Goal: Find specific page/section: Find specific page/section

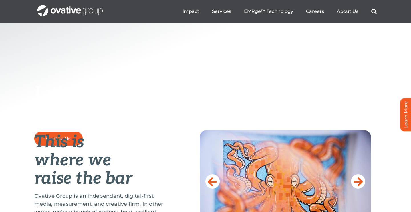
scroll to position [214, 0]
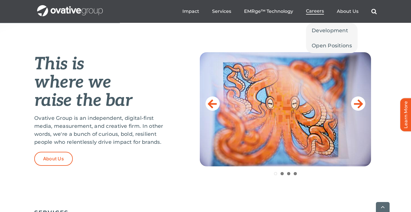
click at [313, 9] on span "Careers" at bounding box center [315, 11] width 18 height 6
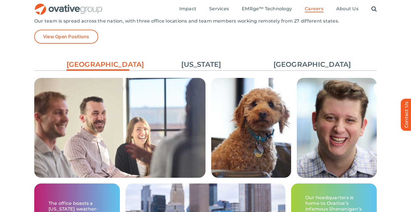
scroll to position [845, 0]
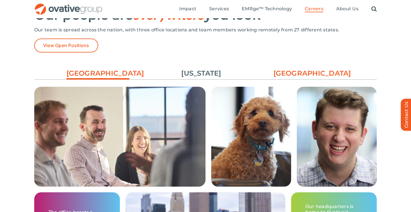
click at [311, 78] on link "[GEOGRAPHIC_DATA]" at bounding box center [305, 74] width 63 height 10
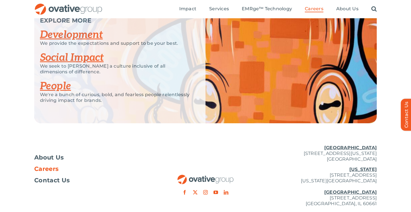
scroll to position [1085, 0]
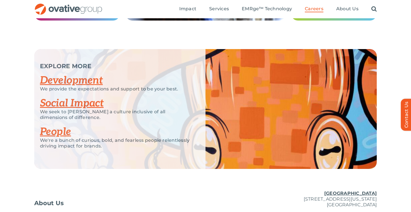
click at [77, 80] on link "Development" at bounding box center [71, 80] width 63 height 13
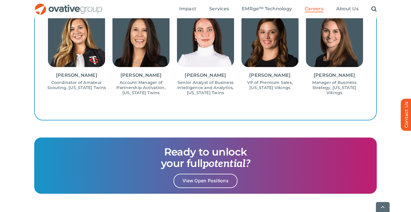
scroll to position [686, 0]
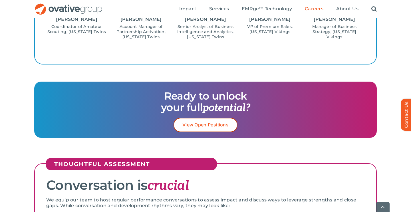
click at [201, 126] on span "View Open Positions" at bounding box center [205, 124] width 46 height 5
